Goal: Navigation & Orientation: Find specific page/section

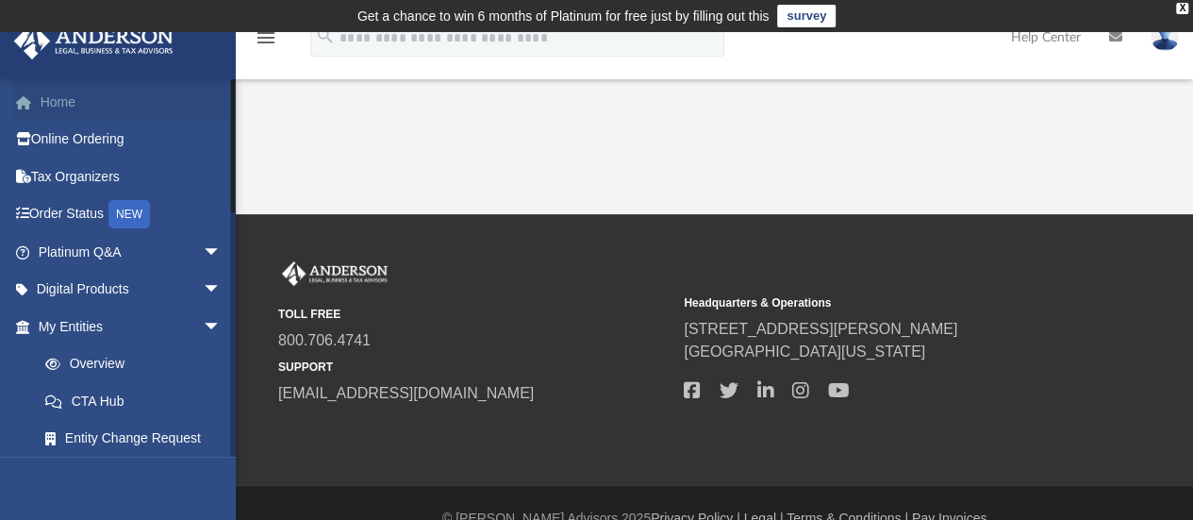
click at [91, 96] on link "Home" at bounding box center [131, 102] width 237 height 38
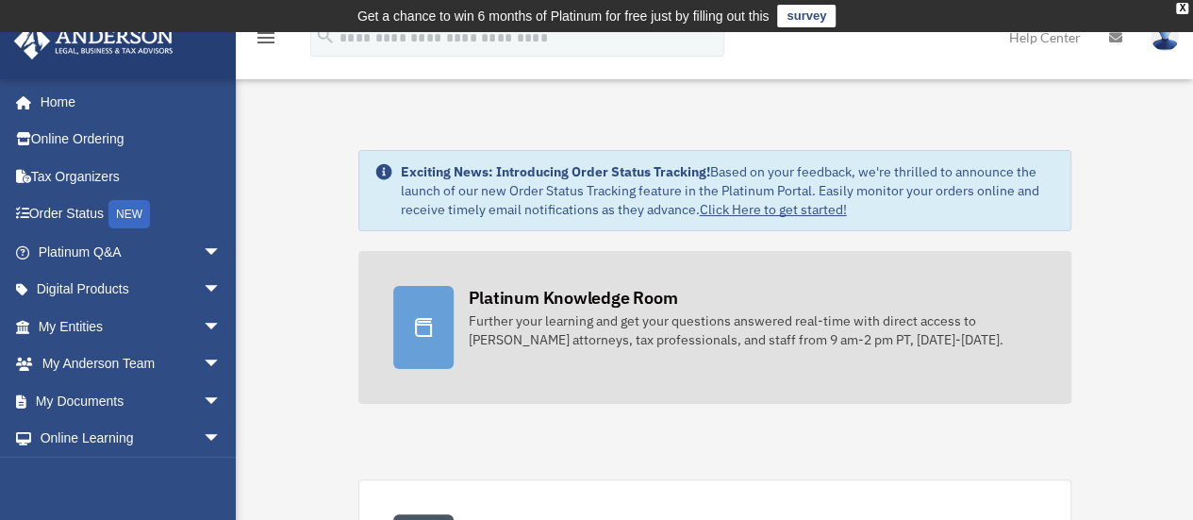
click at [625, 304] on div "Platinum Knowledge Room" at bounding box center [573, 298] width 209 height 24
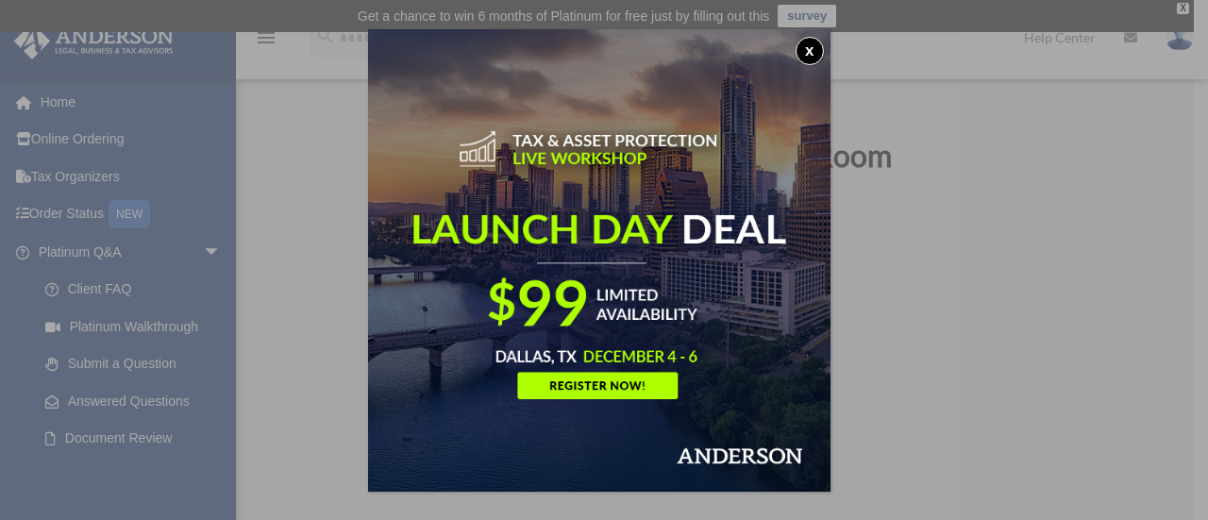
click at [816, 52] on button "x" at bounding box center [809, 51] width 28 height 28
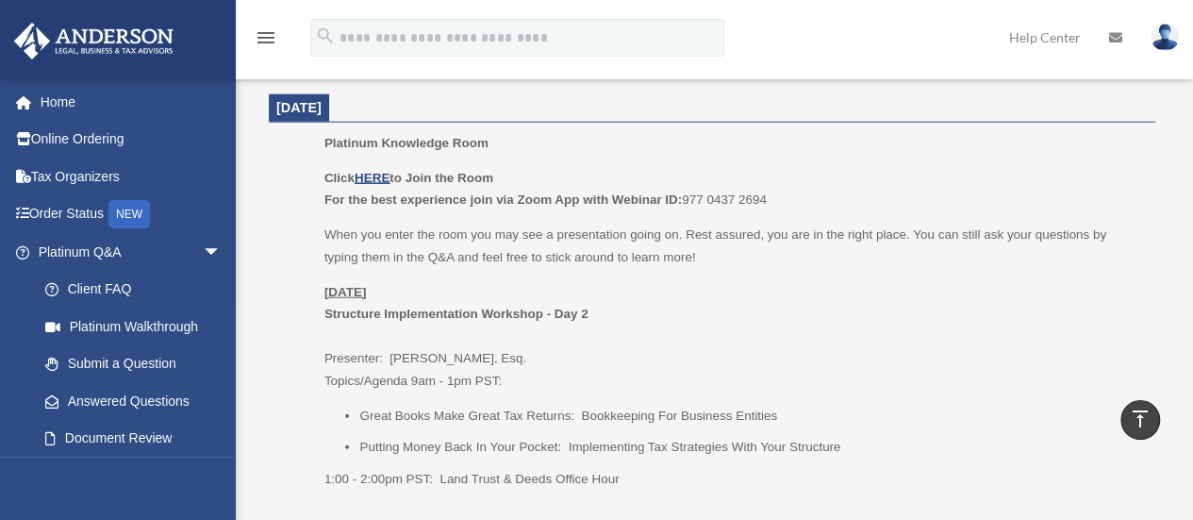
scroll to position [2453, 0]
